Goal: Information Seeking & Learning: Learn about a topic

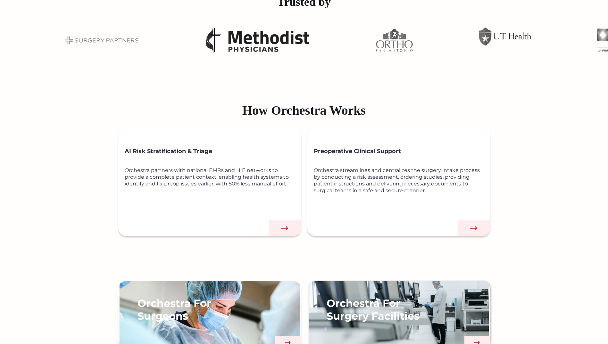
scroll to position [160, 0]
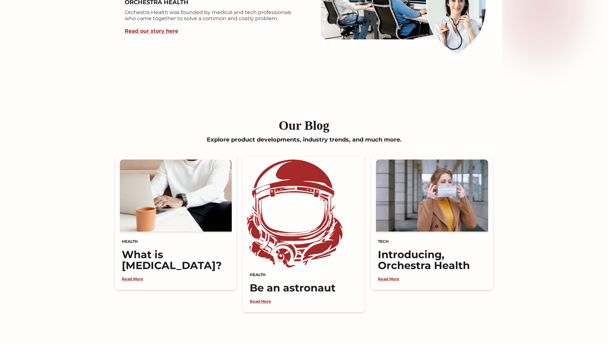
scroll to position [1380, 0]
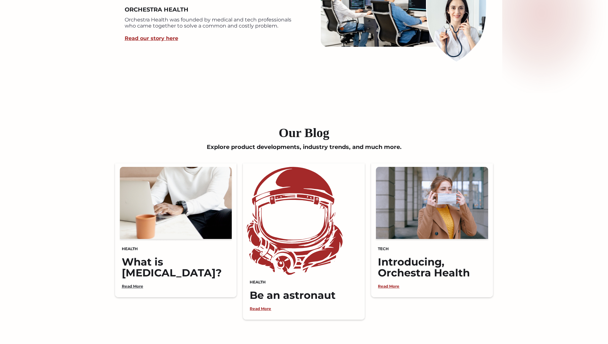
click at [129, 288] on link "Read More" at bounding box center [131, 286] width 25 height 5
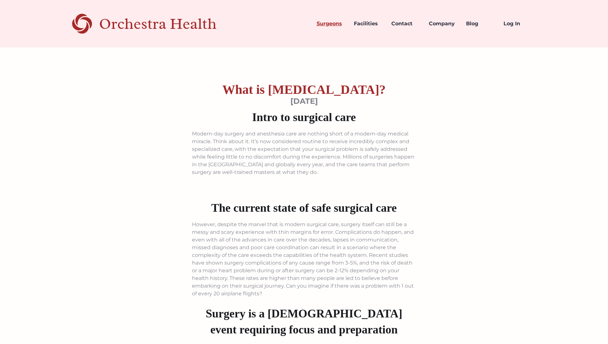
click at [338, 25] on link "Surgeons" at bounding box center [329, 24] width 37 height 22
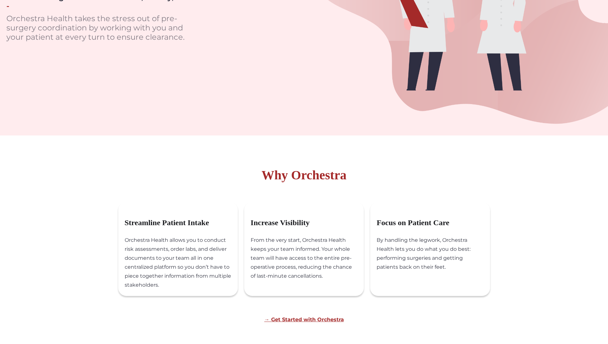
scroll to position [160, 0]
click at [319, 321] on link "→ Get Started with Orchestra" at bounding box center [303, 320] width 79 height 6
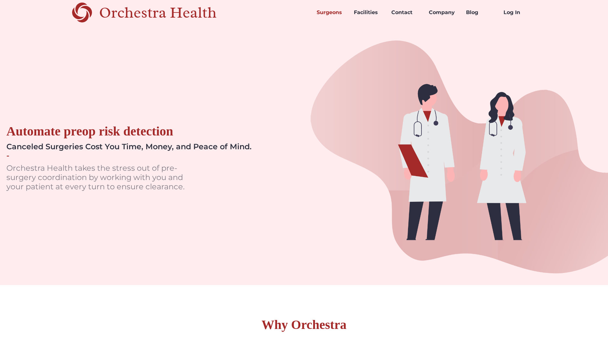
scroll to position [0, 0]
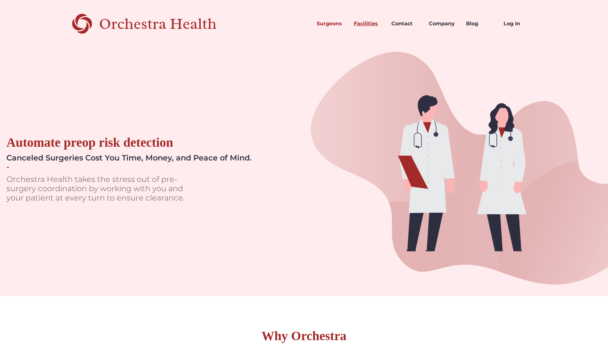
click at [363, 22] on link "Facilities" at bounding box center [367, 24] width 37 height 22
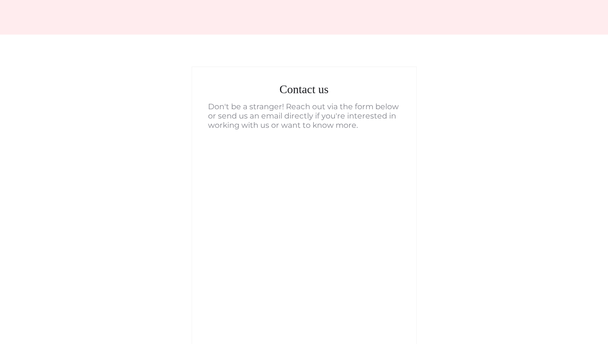
scroll to position [128, 0]
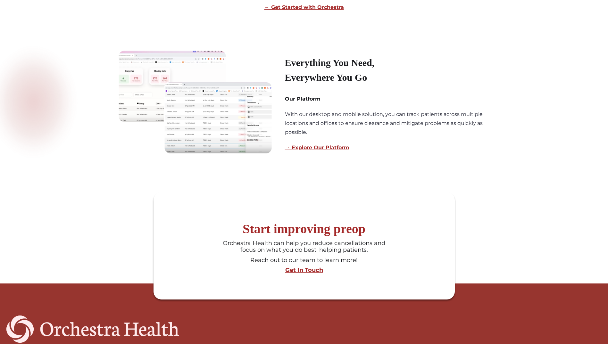
scroll to position [481, 0]
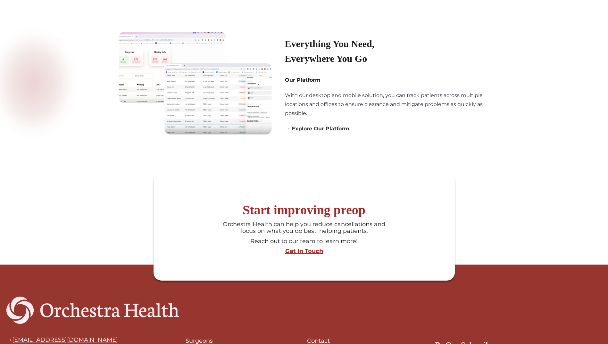
click at [333, 131] on link "→ Explore Our Platform" at bounding box center [317, 129] width 64 height 6
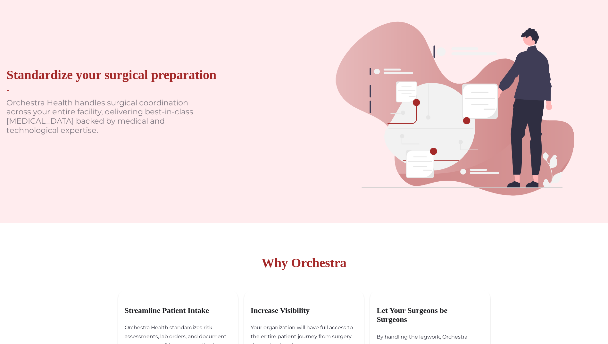
scroll to position [0, 0]
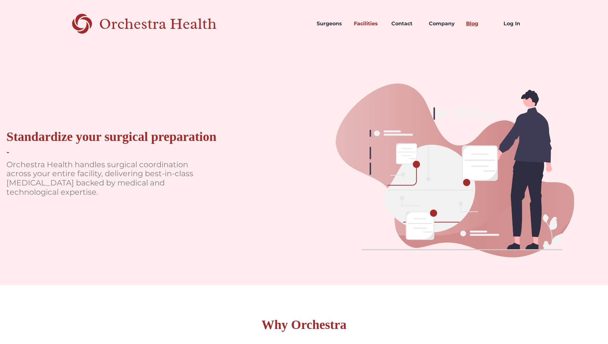
click at [477, 23] on link "Blog" at bounding box center [479, 24] width 37 height 22
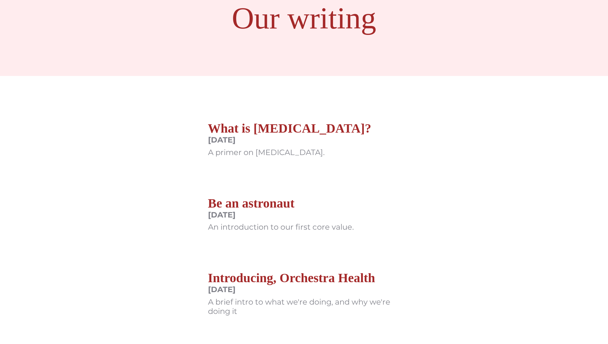
scroll to position [96, 0]
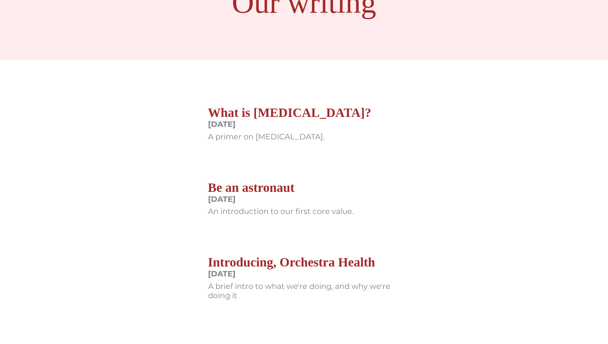
click at [290, 112] on h2 "What is [MEDICAL_DATA]?" at bounding box center [289, 112] width 163 height 15
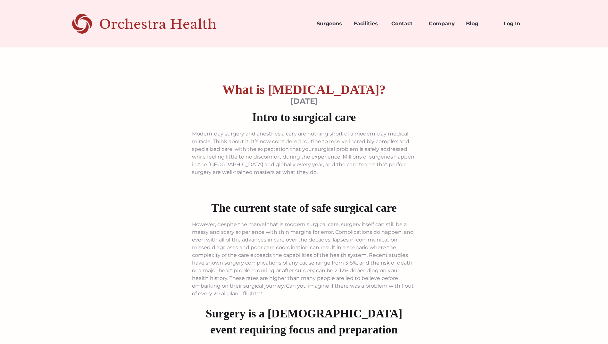
click at [297, 89] on h1 "What is [MEDICAL_DATA]?" at bounding box center [303, 89] width 163 height 15
click at [470, 25] on link "Blog" at bounding box center [479, 24] width 37 height 22
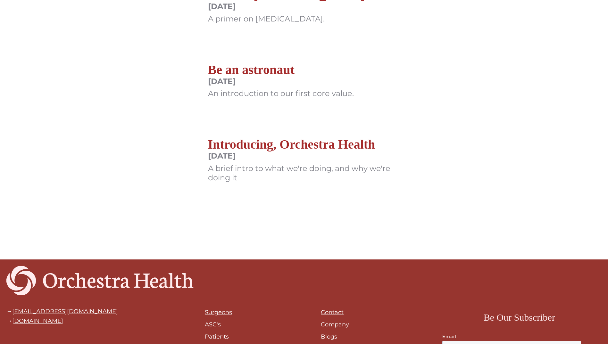
scroll to position [224, 0]
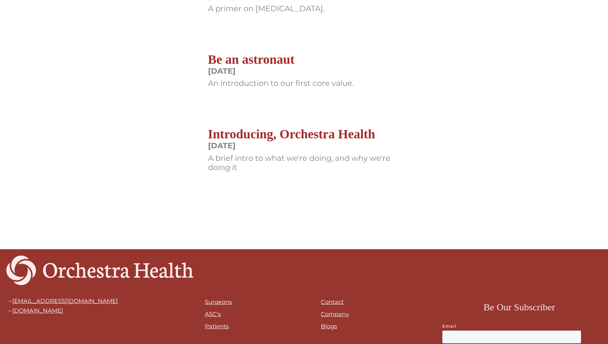
click at [303, 132] on h2 "Introducing, Orchestra Health" at bounding box center [304, 134] width 192 height 15
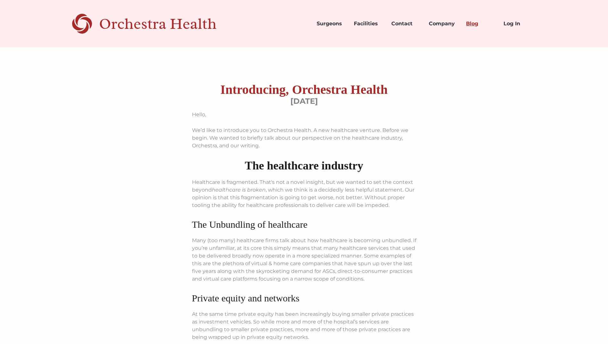
click at [471, 25] on link "Blog" at bounding box center [479, 24] width 37 height 22
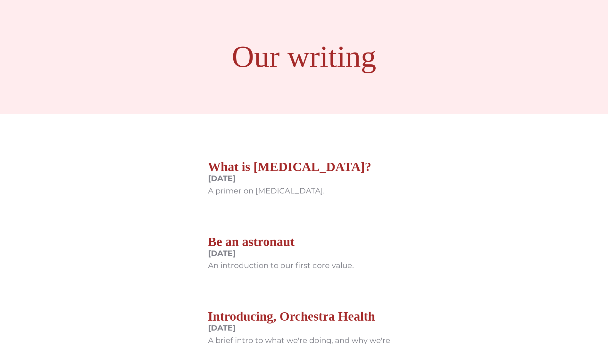
scroll to position [128, 0]
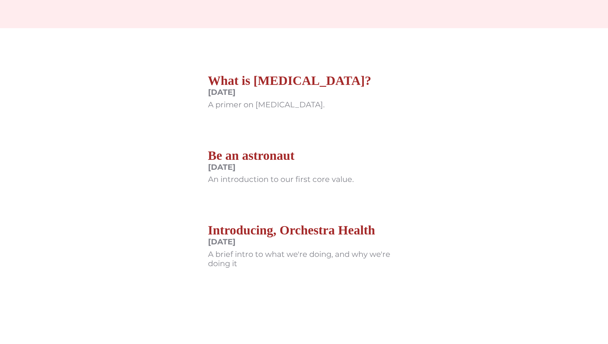
click at [278, 157] on h2 "Be an astronaut" at bounding box center [281, 155] width 146 height 15
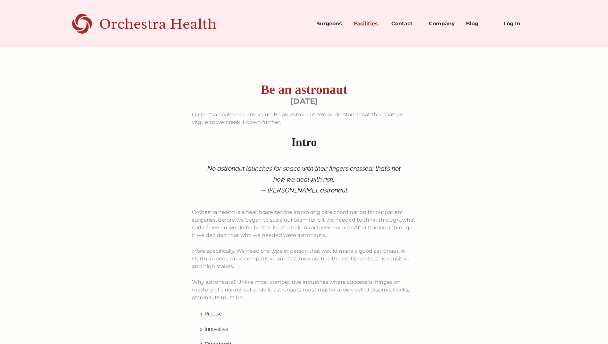
click at [371, 26] on link "Facilities" at bounding box center [367, 24] width 37 height 22
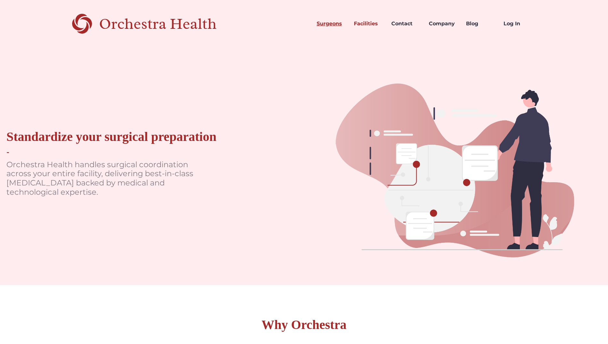
click at [326, 27] on link "Surgeons" at bounding box center [329, 24] width 37 height 22
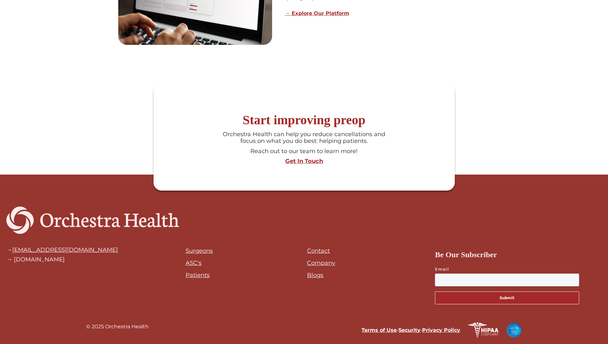
scroll to position [620, 0]
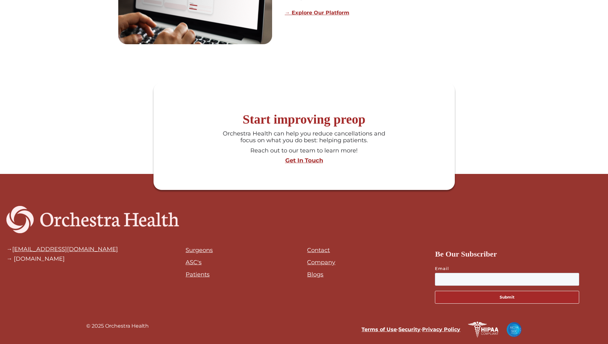
click at [194, 263] on link "ASC's" at bounding box center [194, 262] width 16 height 7
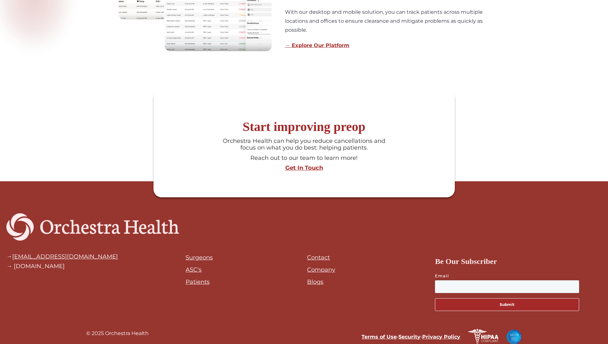
scroll to position [573, 0]
